Goal: Task Accomplishment & Management: Manage account settings

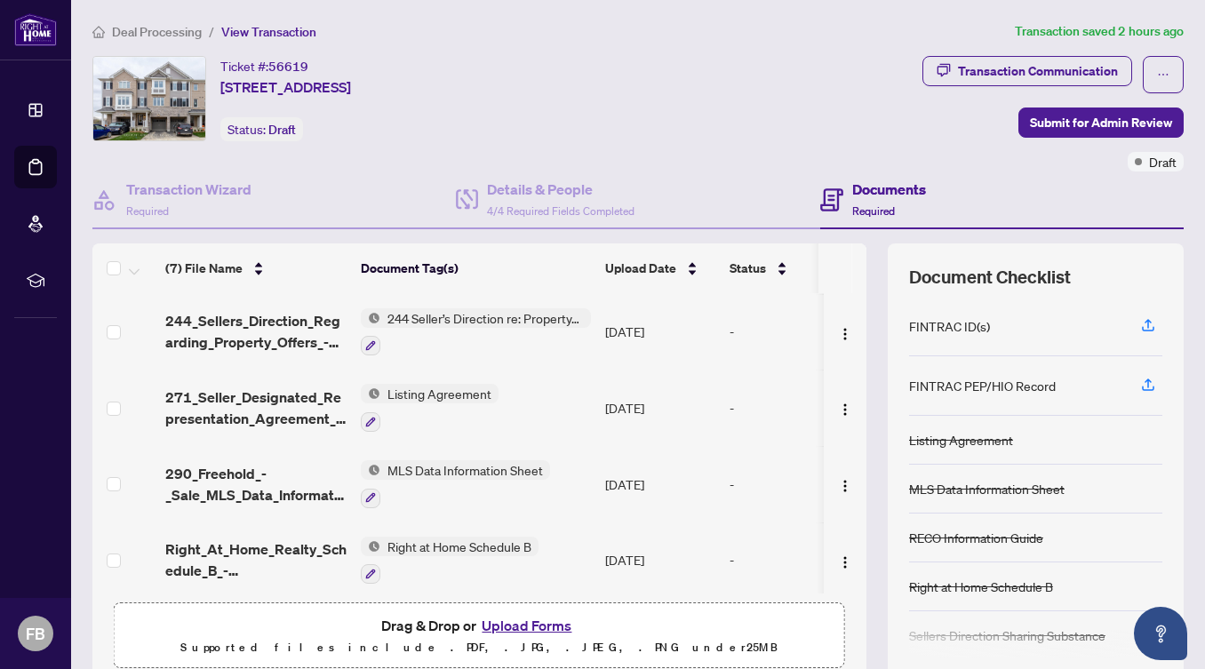
scroll to position [154, 0]
drag, startPoint x: 302, startPoint y: 642, endPoint x: 315, endPoint y: 642, distance: 12.4
click at [302, 642] on p "Supported files include .PDF, .JPG, .JPEG, .PNG under 25 MB" at bounding box center [479, 647] width 708 height 21
click at [503, 628] on button "Upload Forms" at bounding box center [526, 625] width 100 height 23
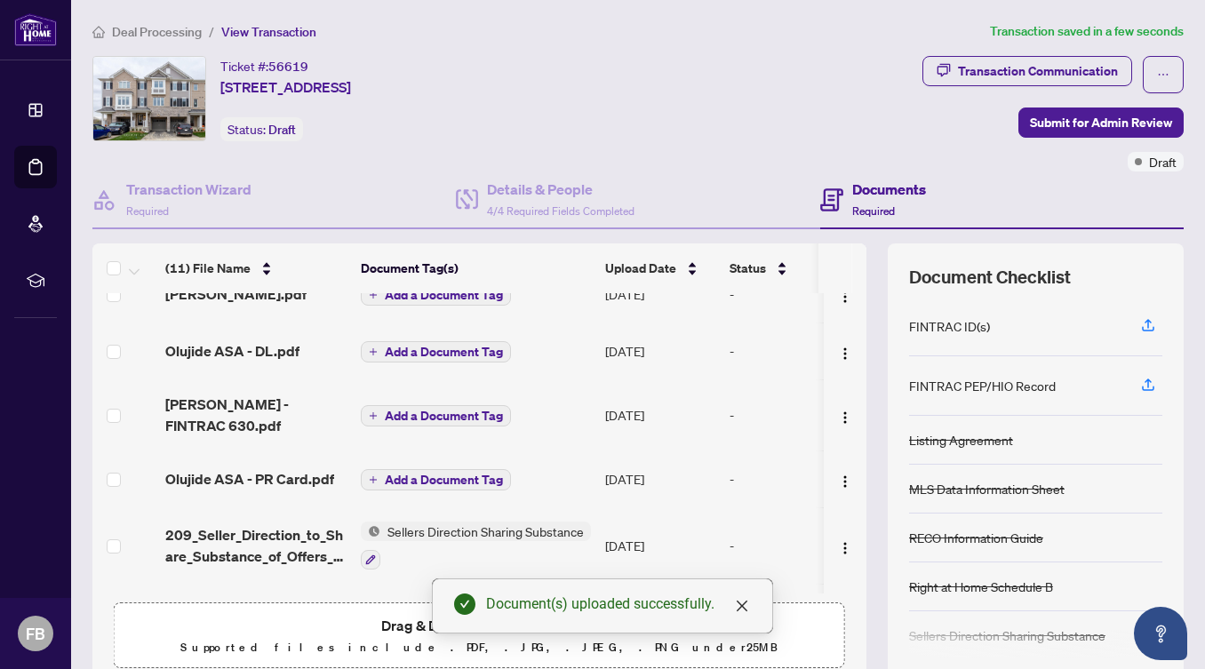
scroll to position [27, 0]
click at [476, 353] on span "Add a Document Tag" at bounding box center [444, 353] width 118 height 12
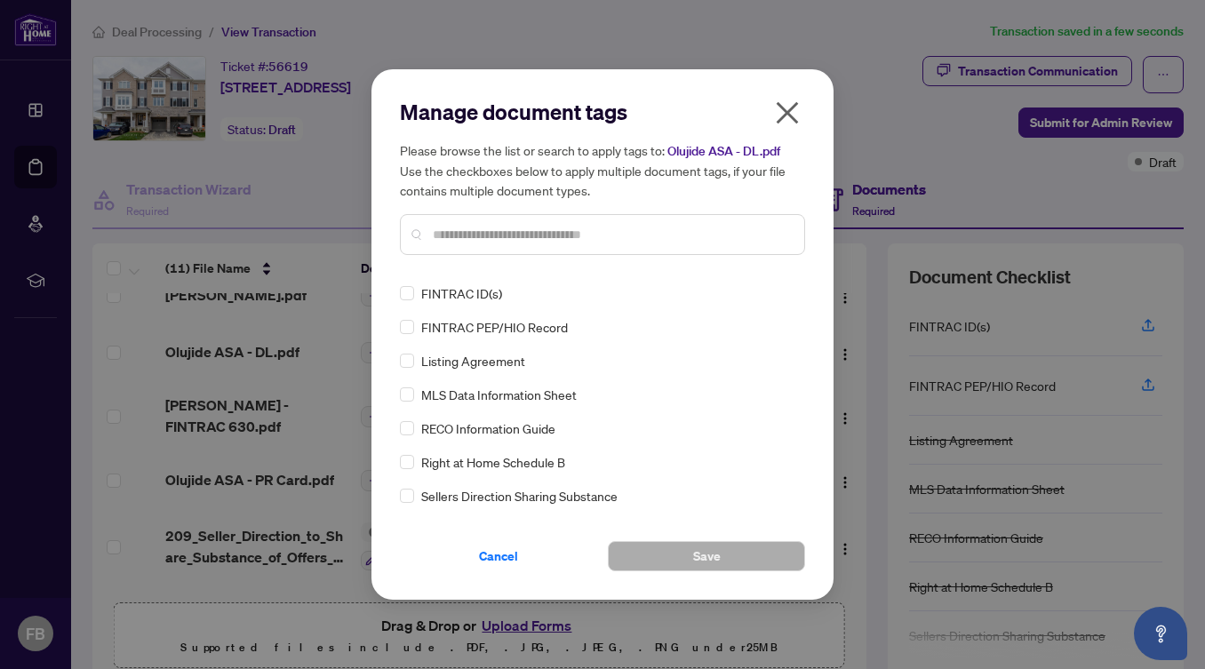
click at [469, 292] on span "FINTRAC ID(s)" at bounding box center [461, 294] width 81 height 20
click at [684, 555] on button "Save" at bounding box center [706, 556] width 197 height 30
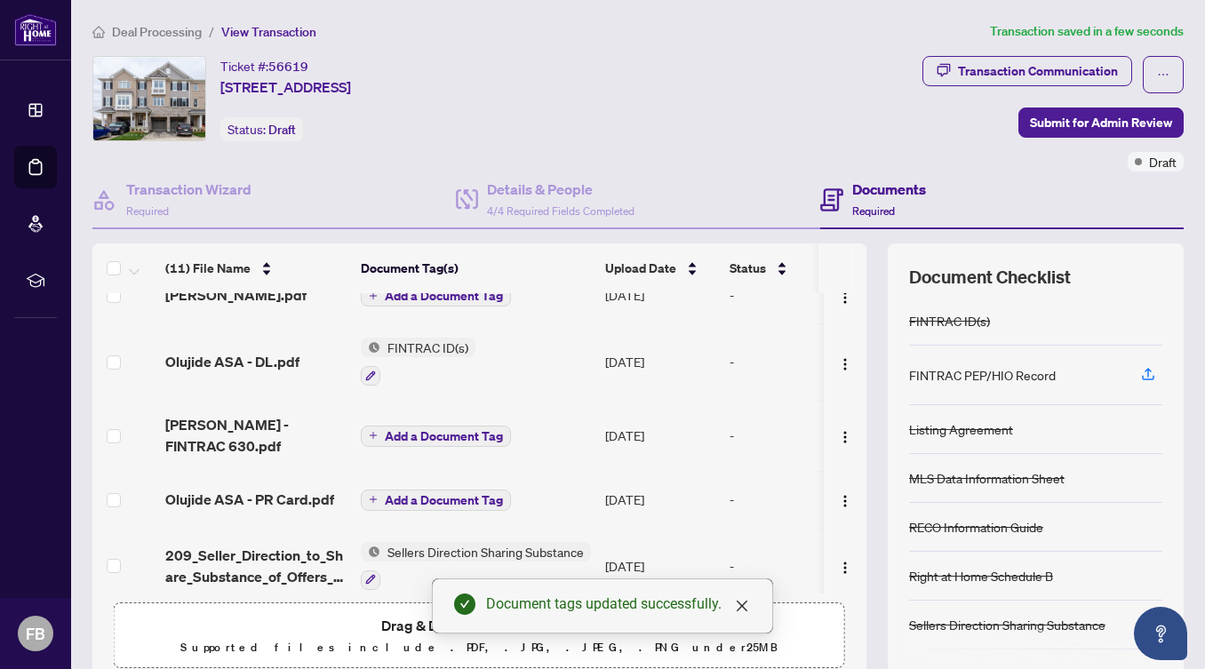
click at [447, 431] on span "Add a Document Tag" at bounding box center [444, 436] width 118 height 12
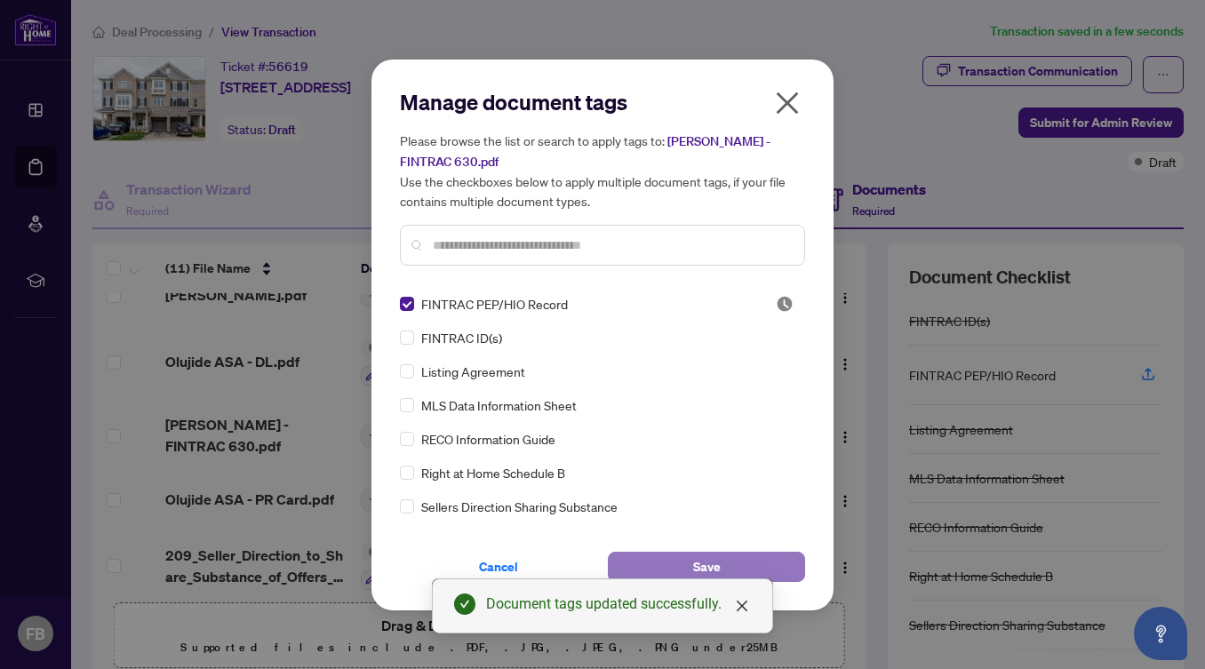
click at [682, 556] on button "Save" at bounding box center [706, 567] width 197 height 30
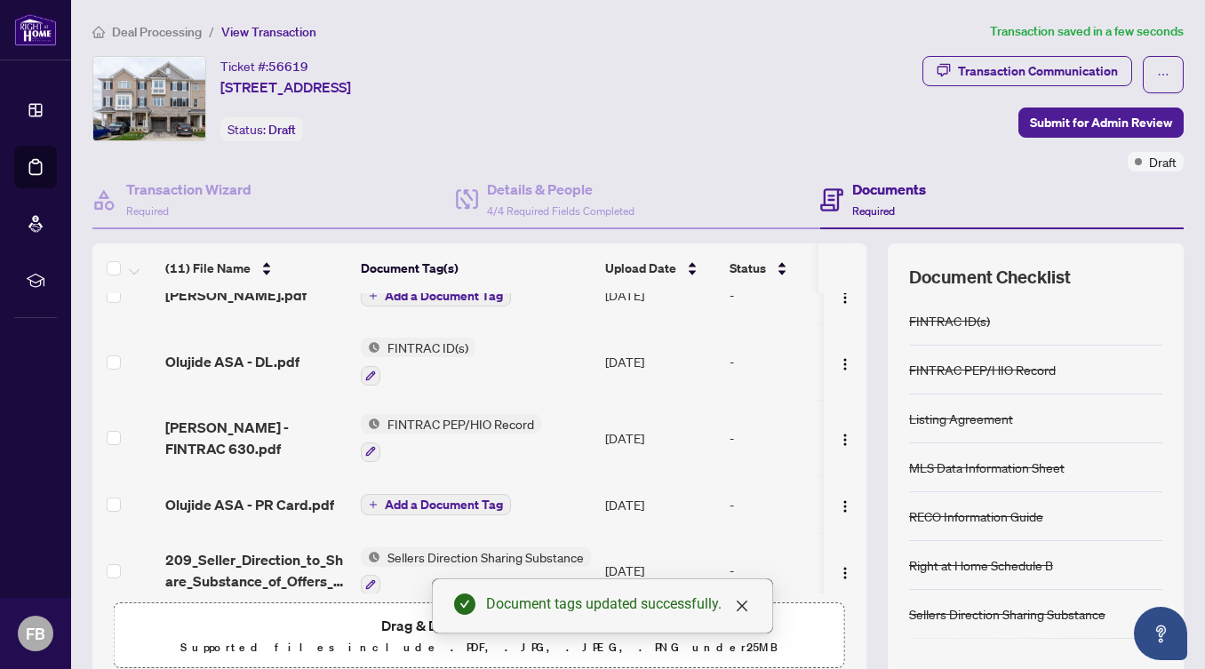
click at [423, 503] on span "Add a Document Tag" at bounding box center [444, 505] width 118 height 12
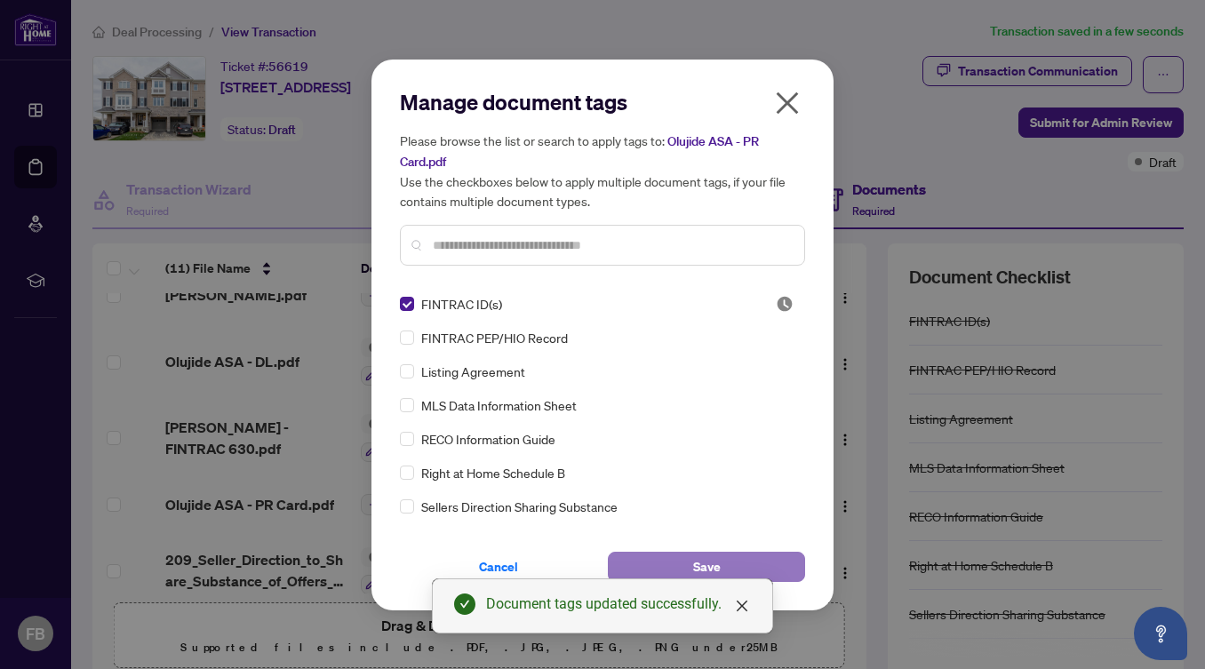
click at [684, 560] on button "Save" at bounding box center [706, 567] width 197 height 30
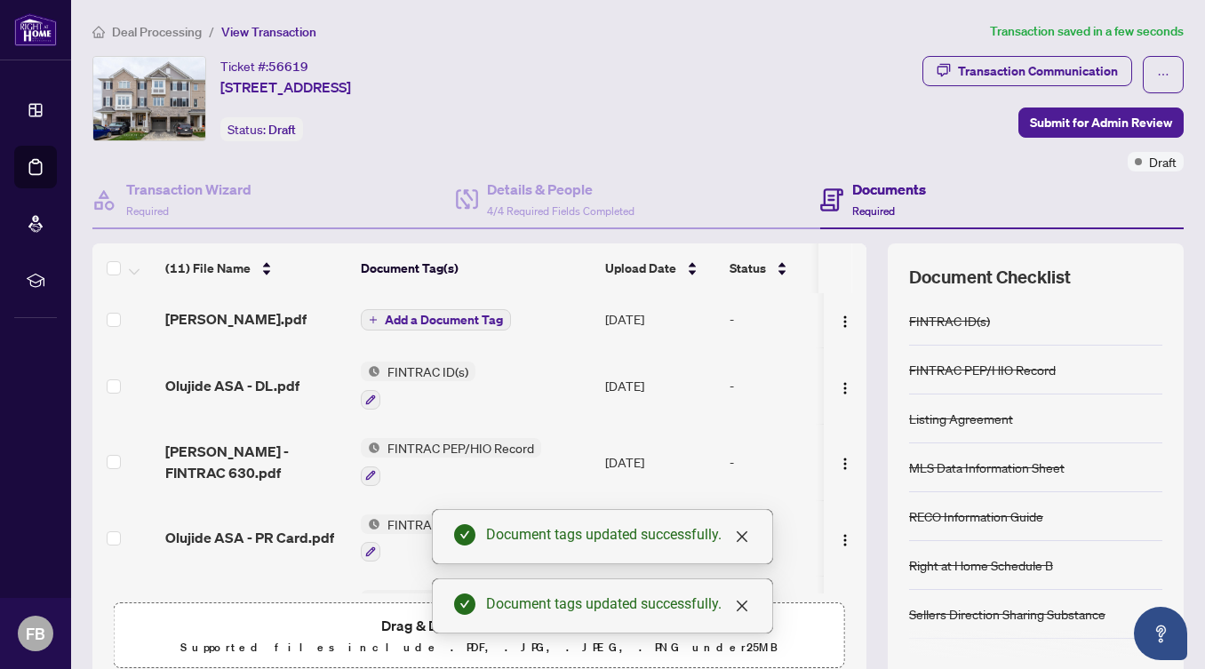
scroll to position [0, 0]
click at [436, 322] on span "Add a Document Tag" at bounding box center [444, 322] width 118 height 12
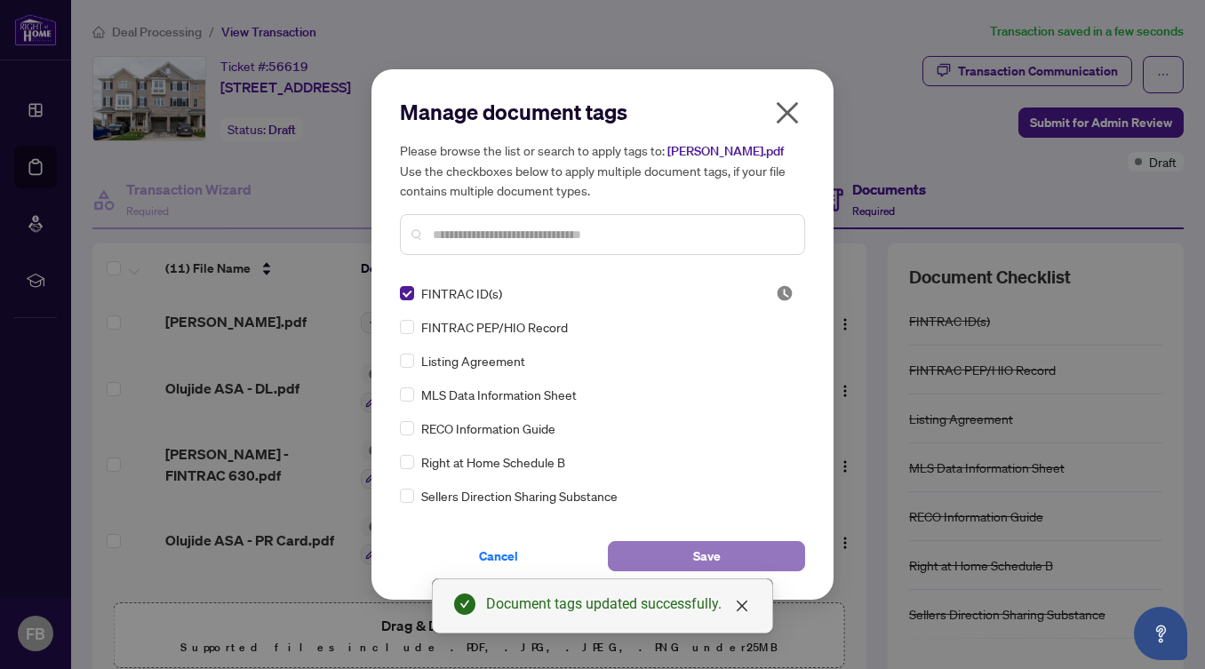
click at [688, 548] on button "Save" at bounding box center [706, 556] width 197 height 30
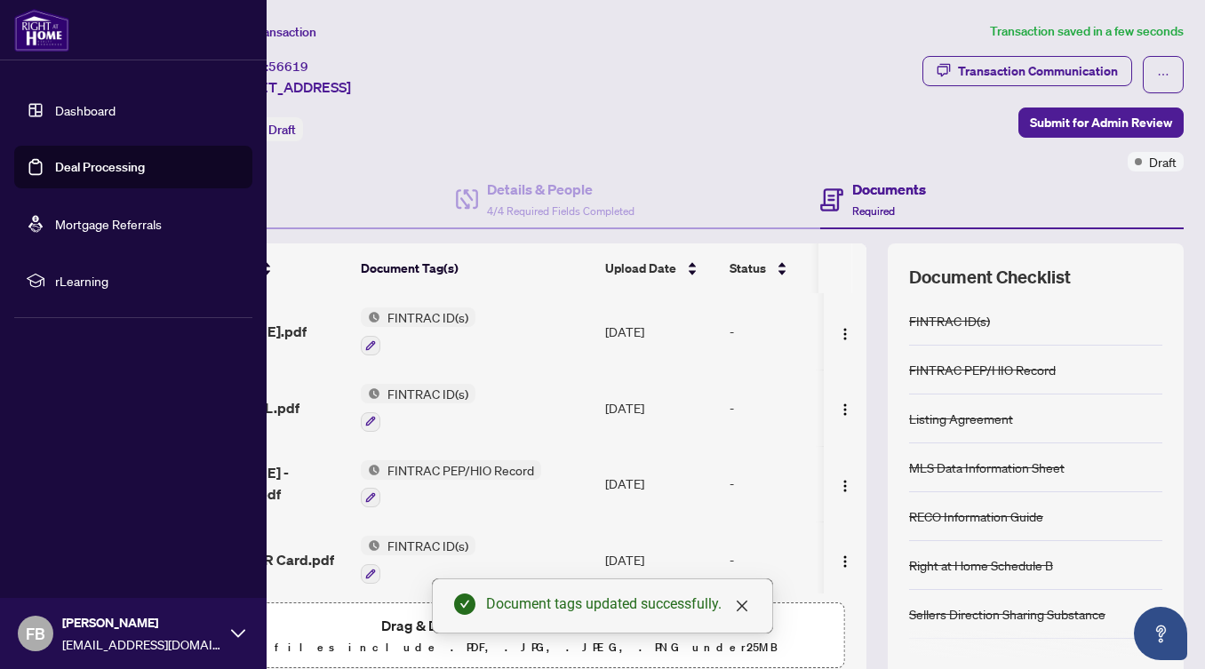
click at [61, 105] on link "Dashboard" at bounding box center [85, 110] width 60 height 16
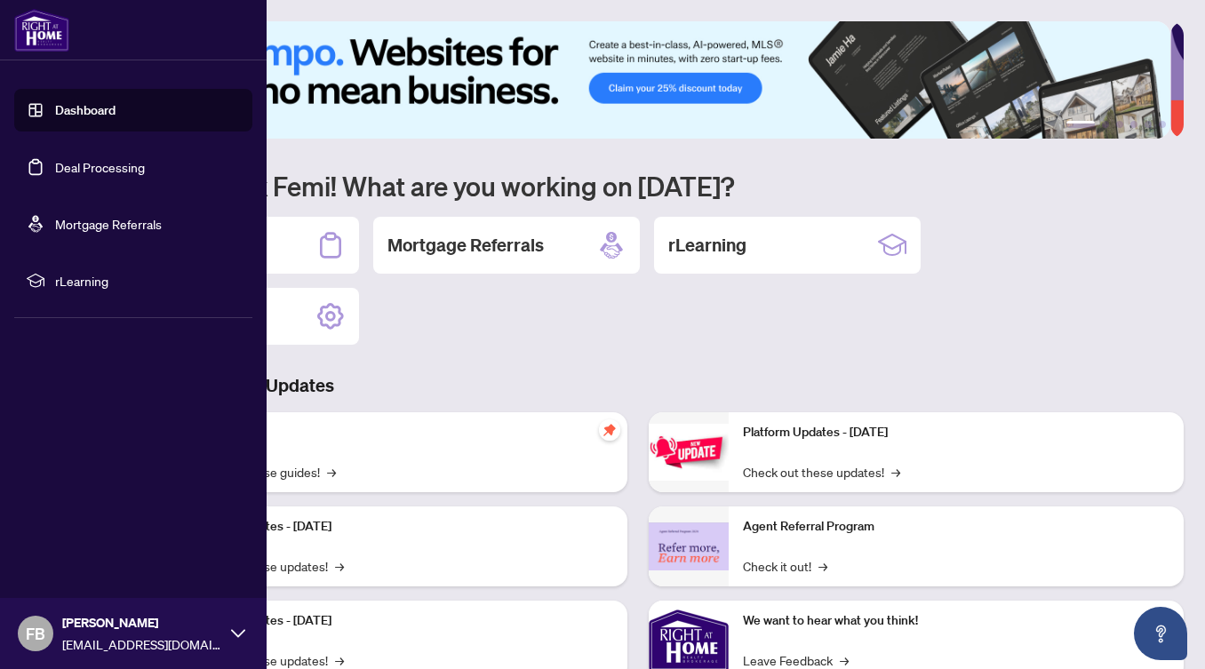
click at [75, 274] on span "rLearning" at bounding box center [147, 281] width 185 height 20
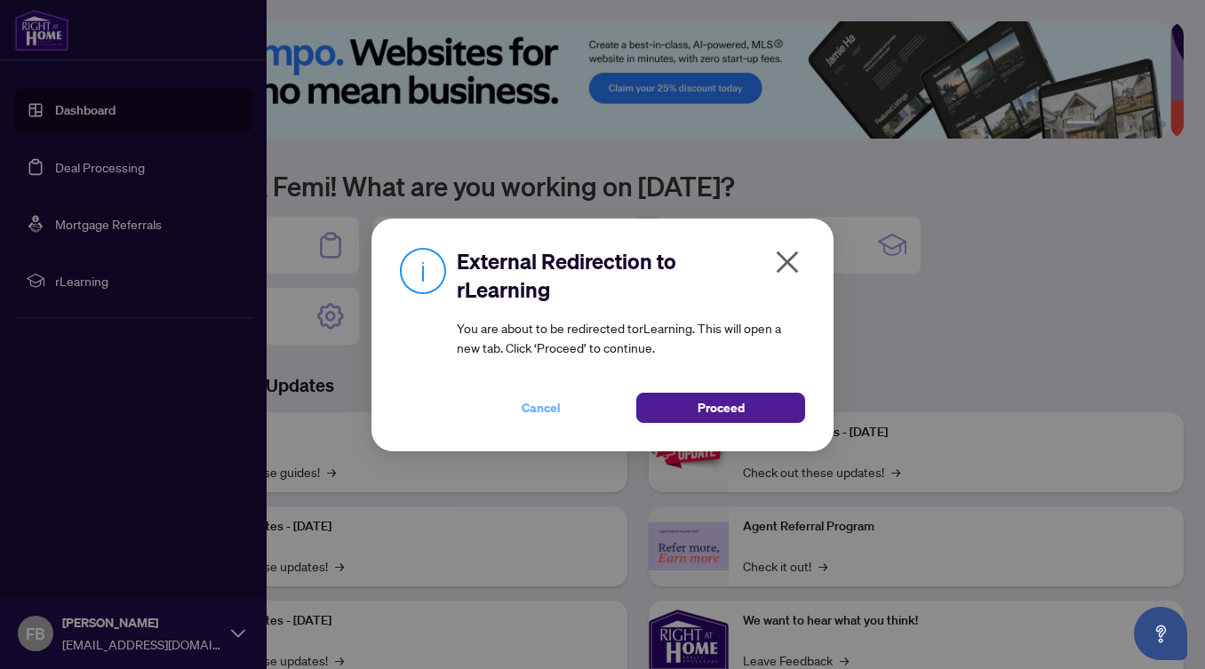
click at [526, 405] on span "Cancel" at bounding box center [541, 408] width 39 height 28
